Goal: Task Accomplishment & Management: Manage account settings

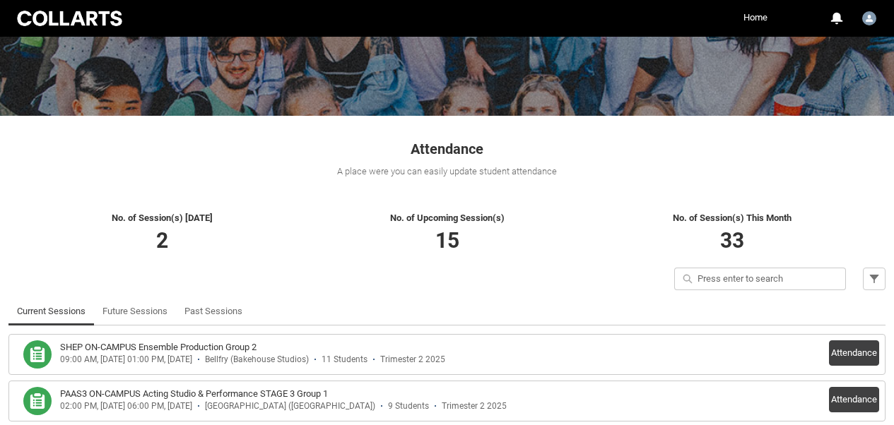
scroll to position [219, 0]
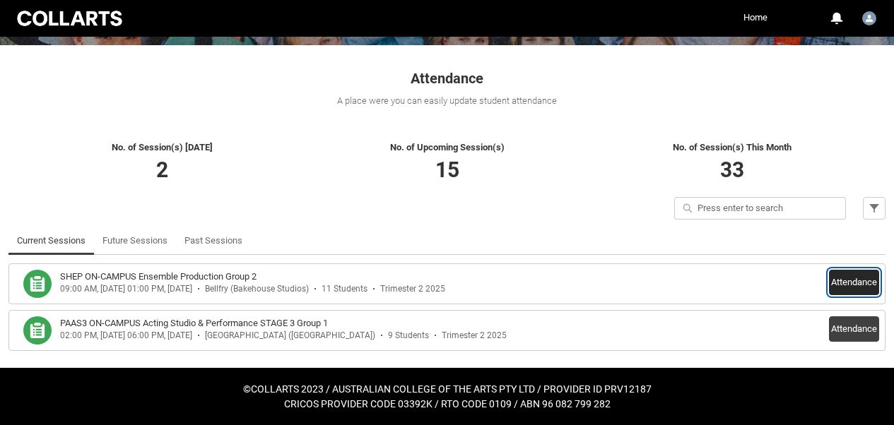
click at [833, 276] on button "Attendance" at bounding box center [854, 282] width 50 height 25
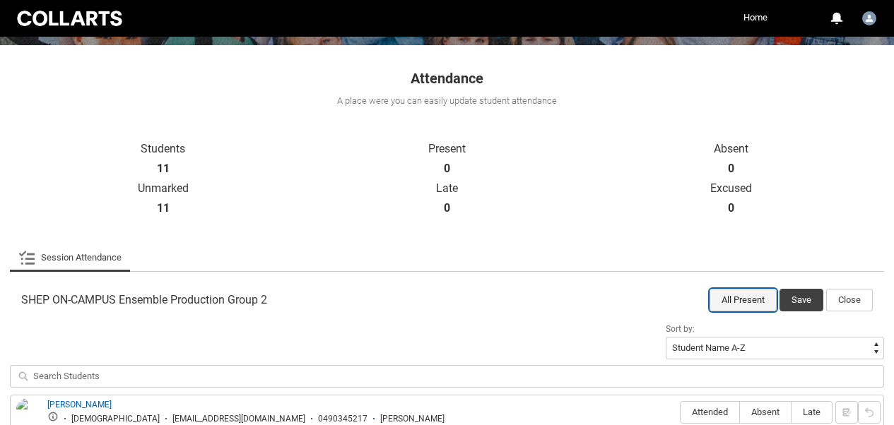
click at [745, 296] on button "All Present" at bounding box center [742, 300] width 67 height 23
radio input "true"
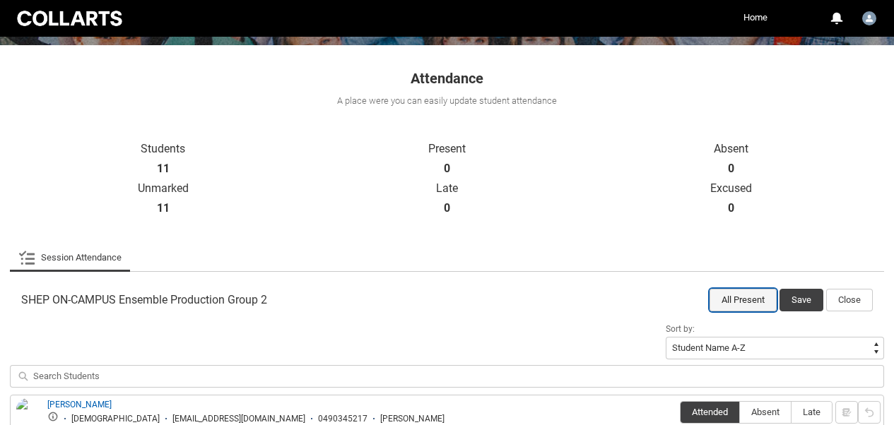
radio input "true"
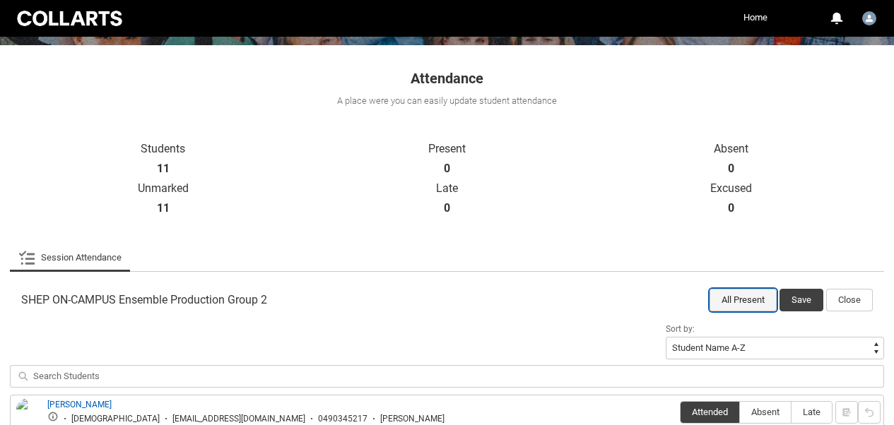
radio input "true"
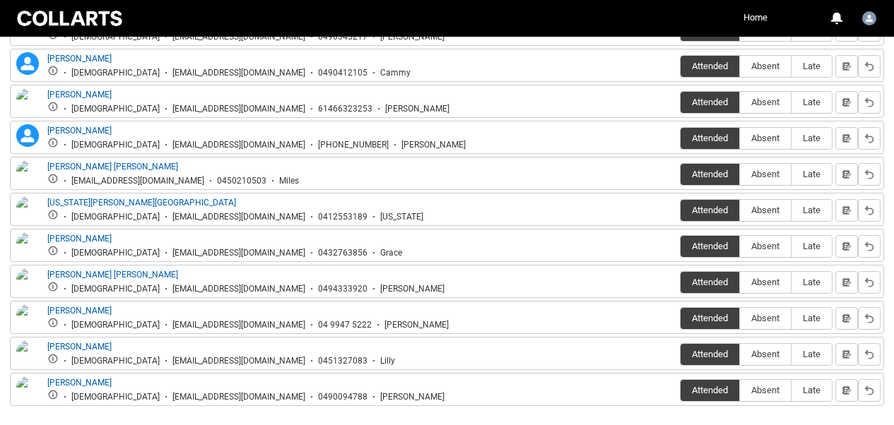
scroll to position [603, 0]
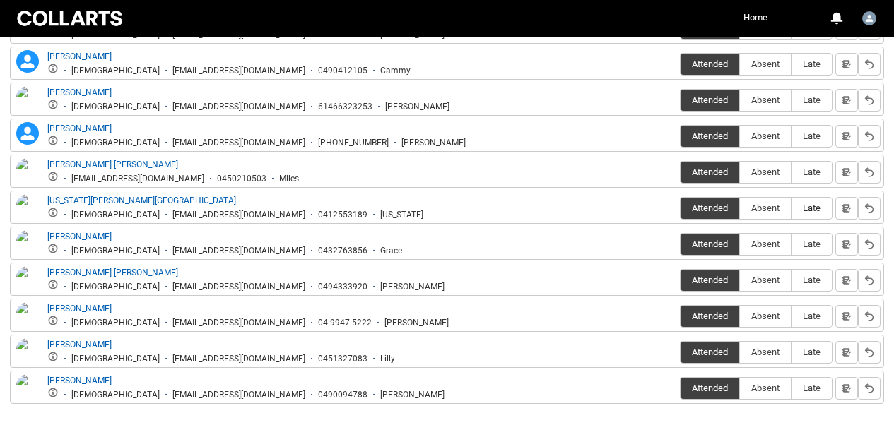
click at [806, 207] on span "Late" at bounding box center [811, 208] width 40 height 11
click at [791, 208] on input "Late" at bounding box center [791, 208] width 1 height 1
type lightning-radio-group "Late"
radio input "true"
click at [846, 204] on lightning-primitive-icon "button" at bounding box center [846, 208] width 10 height 11
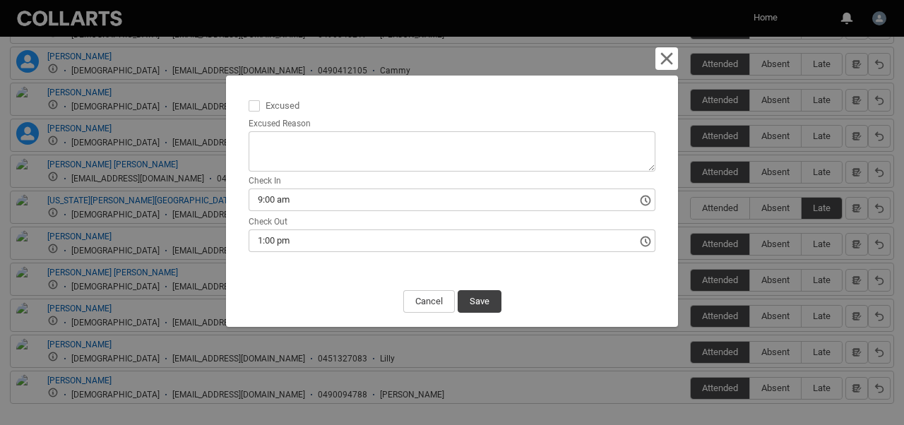
click at [357, 191] on input "9:00 am" at bounding box center [452, 200] width 407 height 23
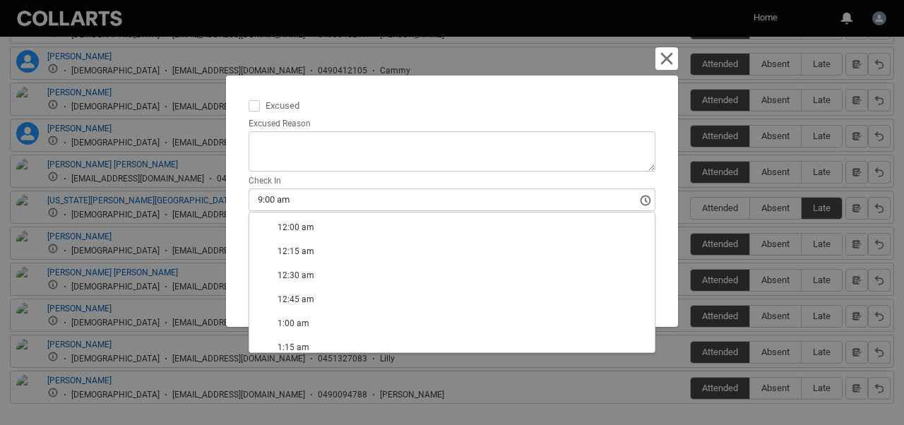
click at [259, 196] on input "9:00 am" at bounding box center [452, 200] width 407 height 23
click at [252, 196] on input "9:00 am" at bounding box center [452, 200] width 407 height 23
drag, startPoint x: 263, startPoint y: 196, endPoint x: 252, endPoint y: 196, distance: 10.6
click at [252, 196] on input "9:00 am" at bounding box center [452, 200] width 407 height 23
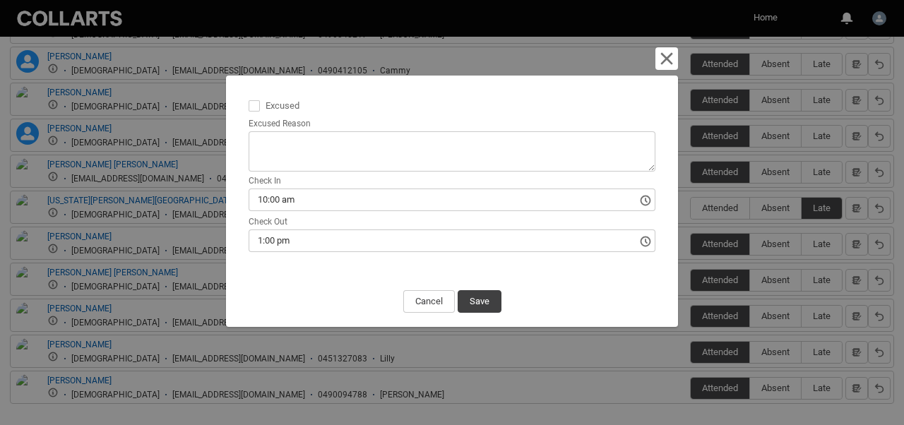
click at [280, 197] on input "10:00 am" at bounding box center [452, 200] width 407 height 23
type input "10:45 am"
type lightning-timepicker "10:45:00.000"
type lightning-input "10:45:00.000"
click at [259, 102] on span at bounding box center [254, 105] width 11 height 11
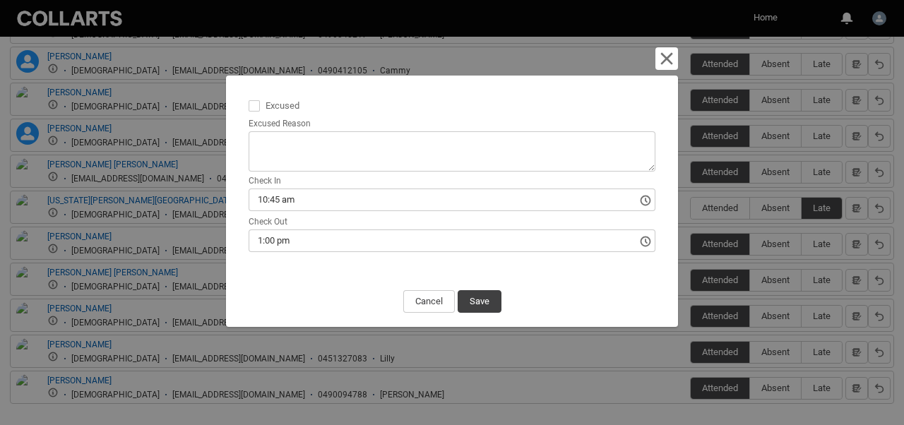
click at [249, 98] on input "Excused" at bounding box center [248, 97] width 1 height 1
type lightning-input "true"
checkbox input "true"
click at [264, 146] on textarea "Excused Reason" at bounding box center [452, 151] width 407 height 40
type lightning-textarea "i"
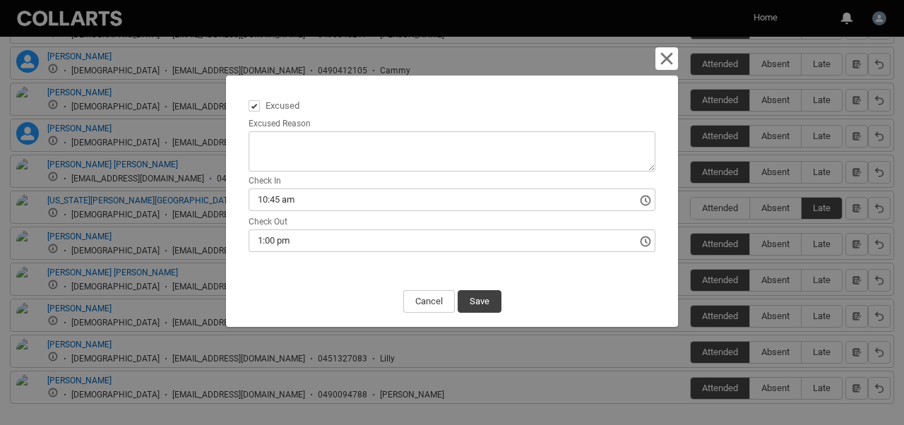
type textarea "i"
type lightning-textarea "is"
type textarea "is"
type lightning-textarea "iss"
type textarea "iss"
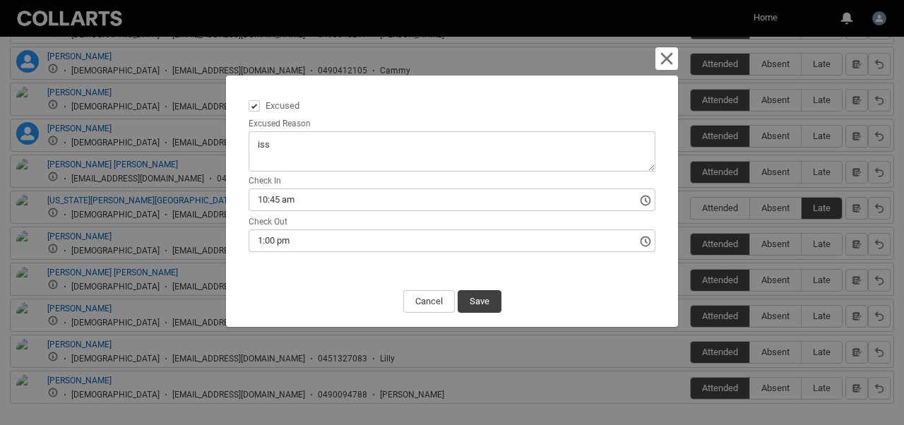
type lightning-textarea "issu"
type textarea "issu"
type lightning-textarea "issue"
type textarea "issue"
type lightning-textarea "issues"
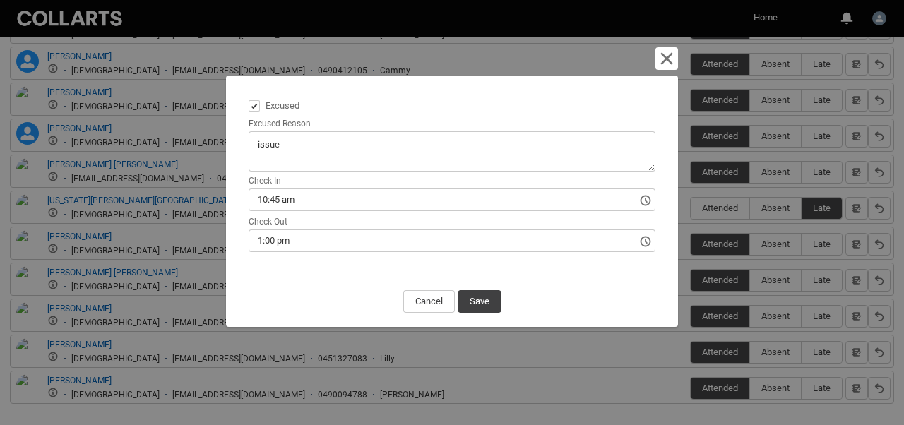
type textarea "issues"
type lightning-textarea "issues"
type textarea "issues"
type lightning-textarea "issues w"
type textarea "issues w"
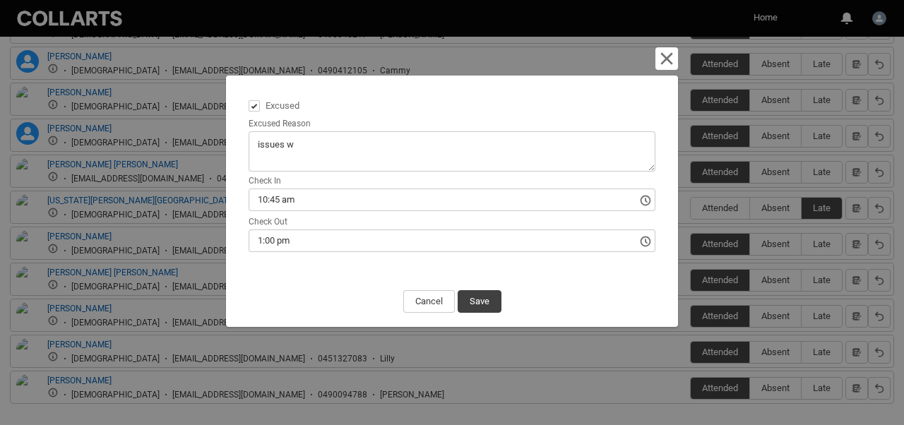
type lightning-textarea "issues wi"
type textarea "issues wi"
type lightning-textarea "issues wit"
type textarea "issues wit"
type lightning-textarea "issues with"
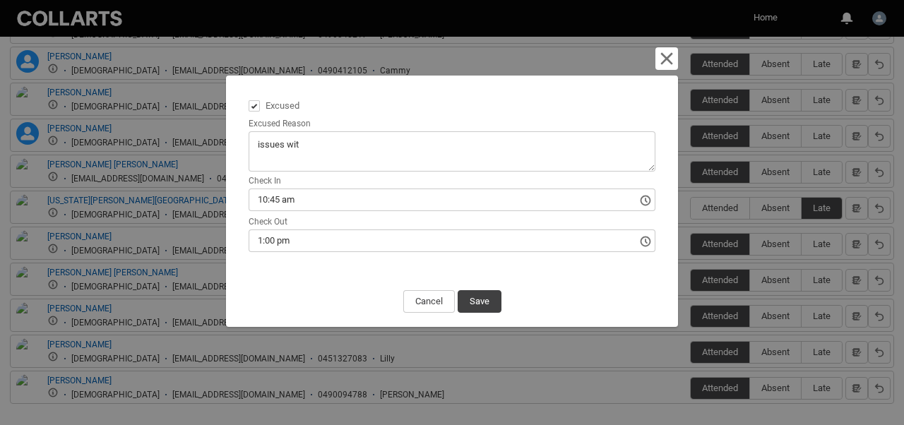
type textarea "issues with"
type lightning-textarea "issues with"
type textarea "issues with"
type lightning-textarea "issues with t"
type textarea "issues with t"
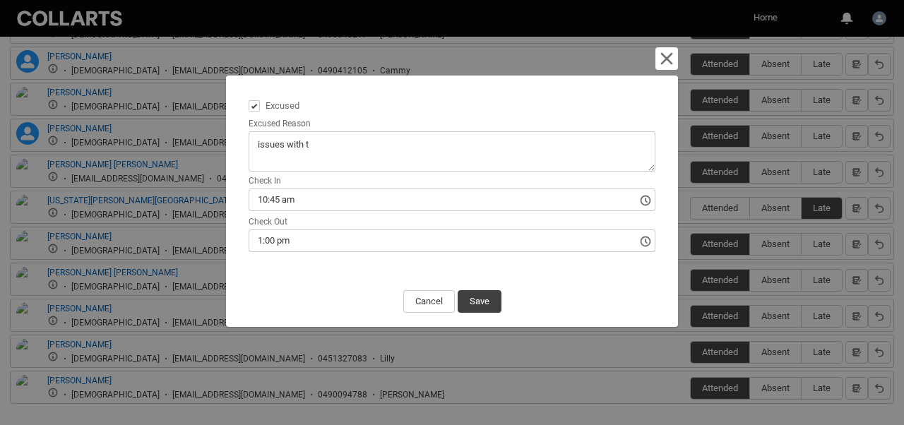
type lightning-textarea "issues with tr"
type textarea "issues with tr"
type lightning-textarea "issues with tra"
type textarea "issues with tra"
type lightning-textarea "issues with [PERSON_NAME]"
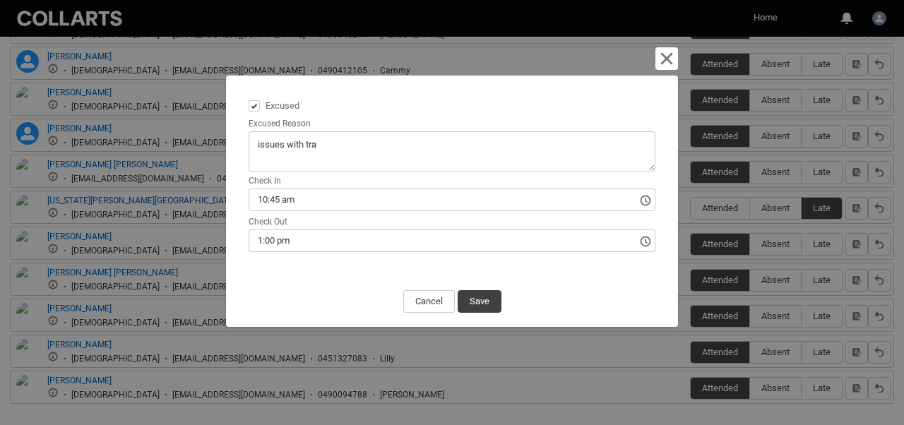
type textarea "issues with [PERSON_NAME]"
type lightning-textarea "issues with trans"
type textarea "issues with trans"
type lightning-textarea "issues with transp"
type textarea "issues with transp"
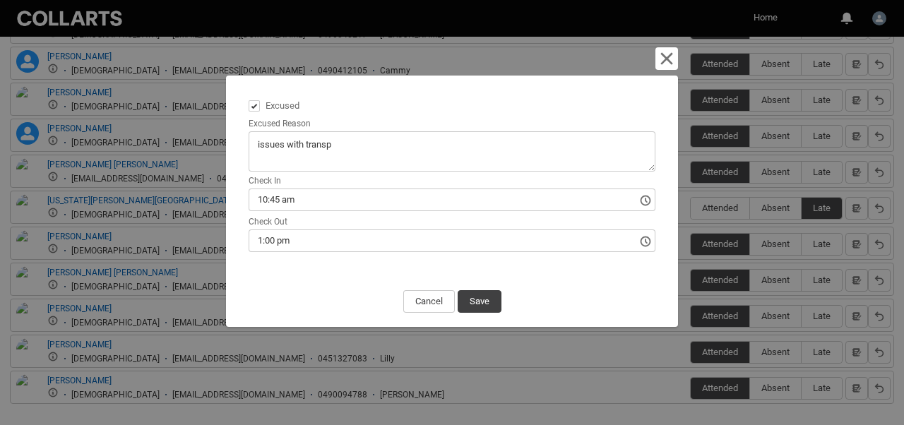
type lightning-textarea "issues with transpo"
type textarea "issues with transpo"
type lightning-textarea "issues with transpor"
type textarea "issues with transpor"
type lightning-textarea "issues with transport"
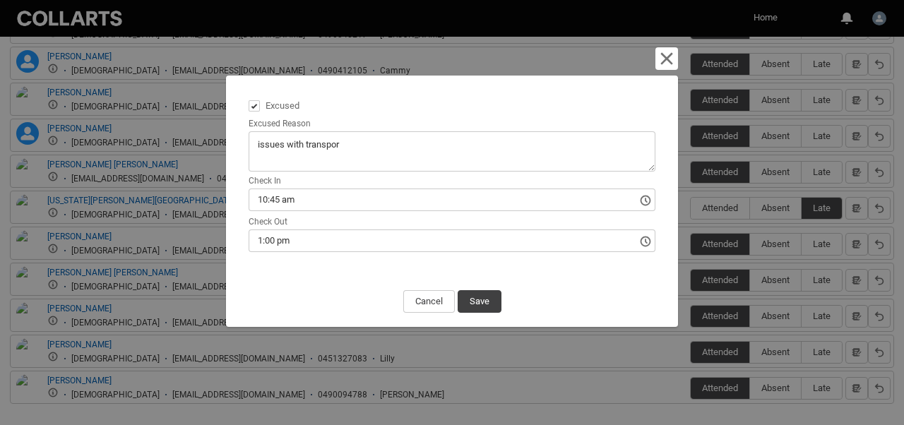
type textarea "issues with transport"
click at [476, 304] on button "Save" at bounding box center [480, 301] width 44 height 23
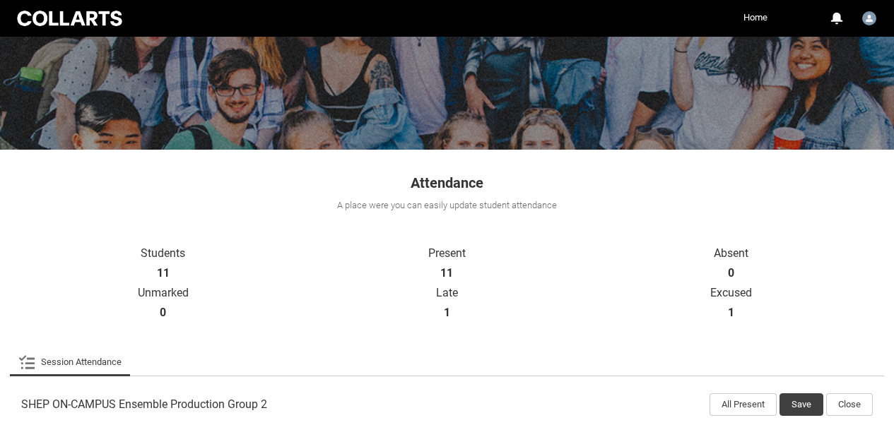
scroll to position [126, 0]
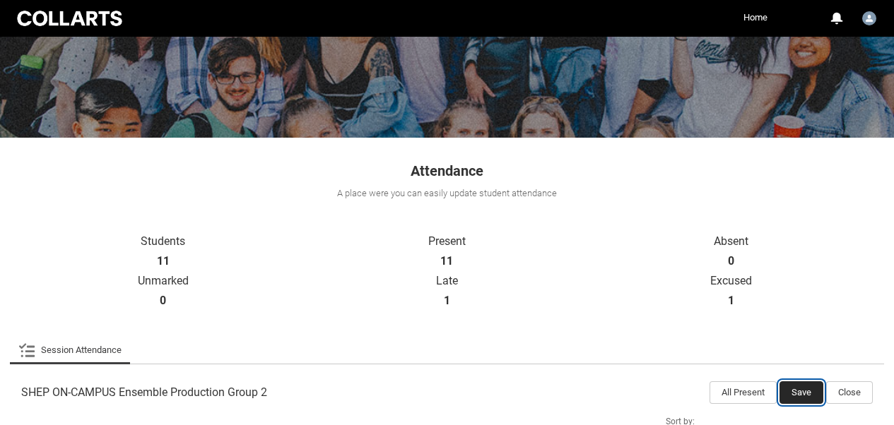
click at [794, 389] on button "Save" at bounding box center [801, 393] width 44 height 23
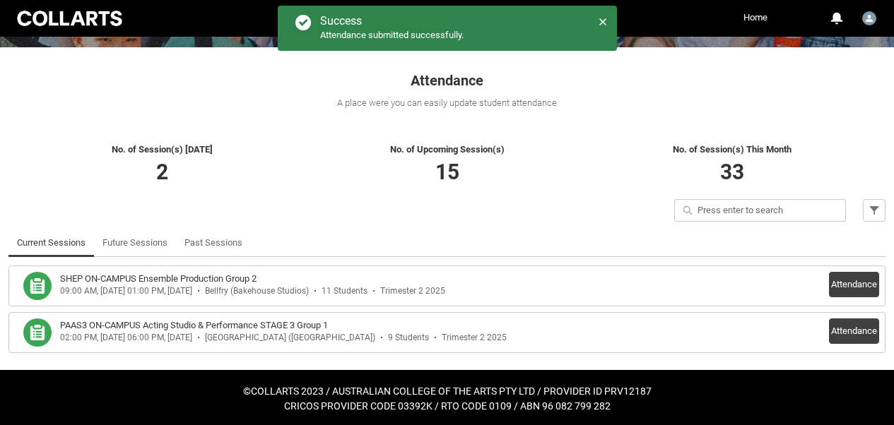
scroll to position [219, 0]
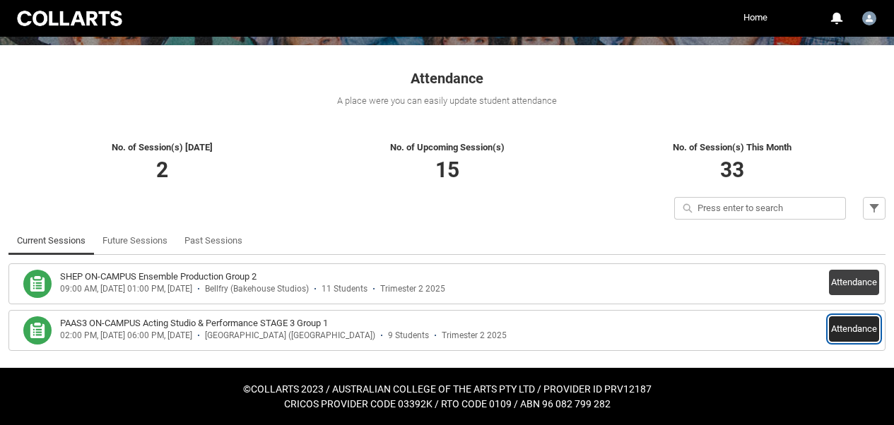
click at [848, 324] on button "Attendance" at bounding box center [854, 329] width 50 height 25
